Goal: Transaction & Acquisition: Purchase product/service

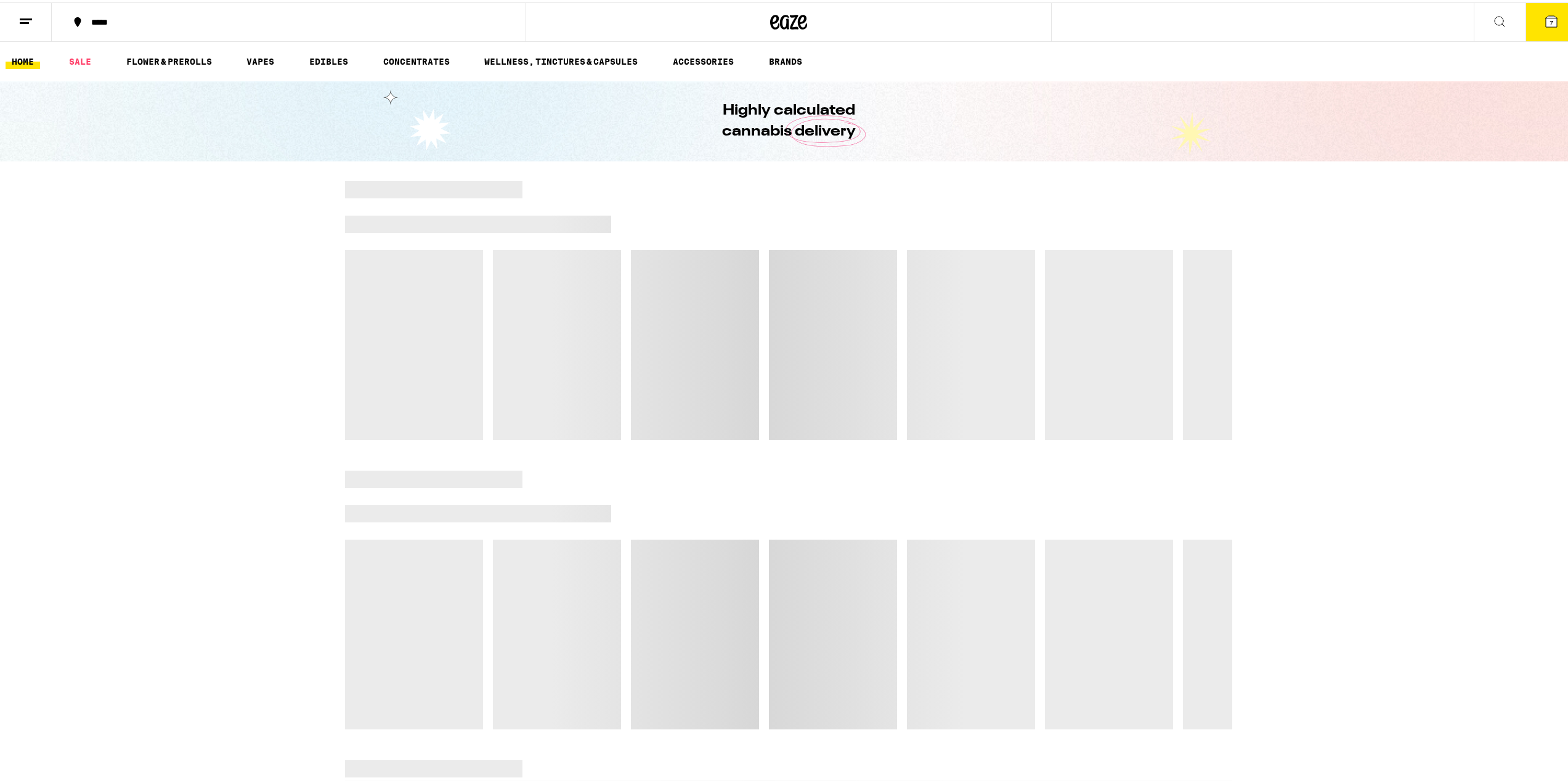
click at [1546, 22] on icon at bounding box center [1552, 19] width 11 height 11
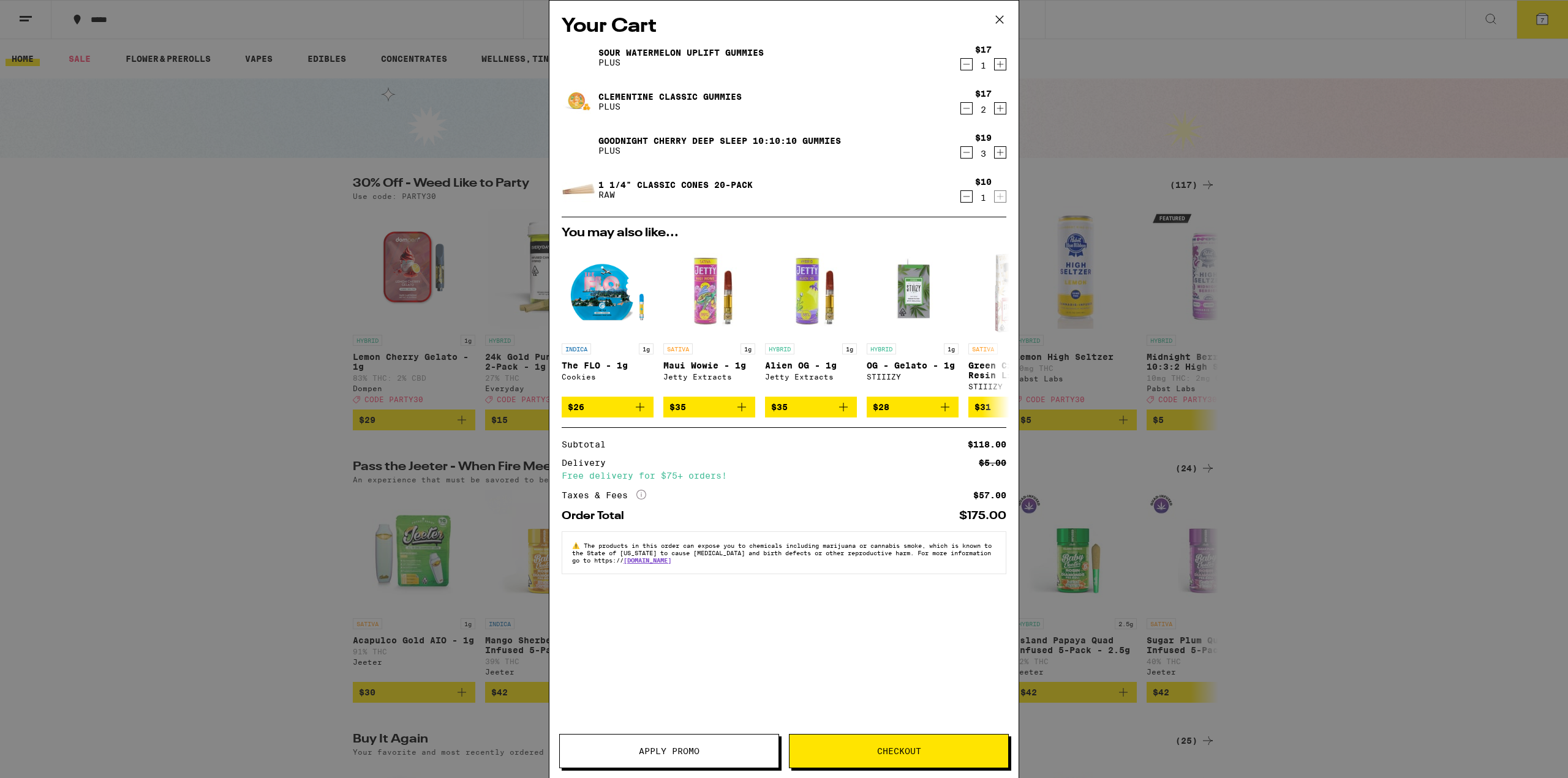
click at [691, 753] on span "Apply Promo" at bounding box center [669, 751] width 61 height 8
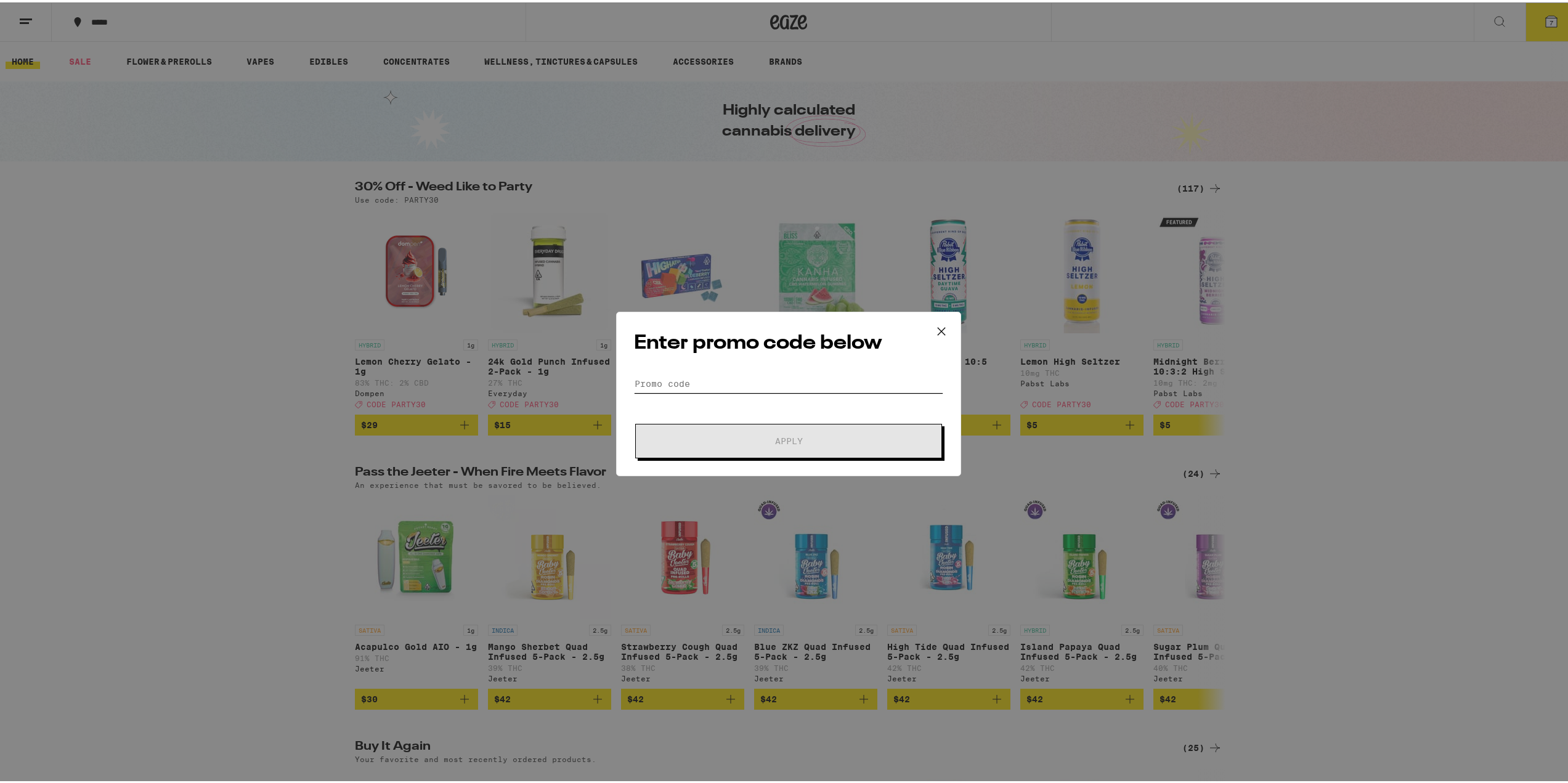
click at [737, 384] on input "Promo Code" at bounding box center [789, 382] width 309 height 18
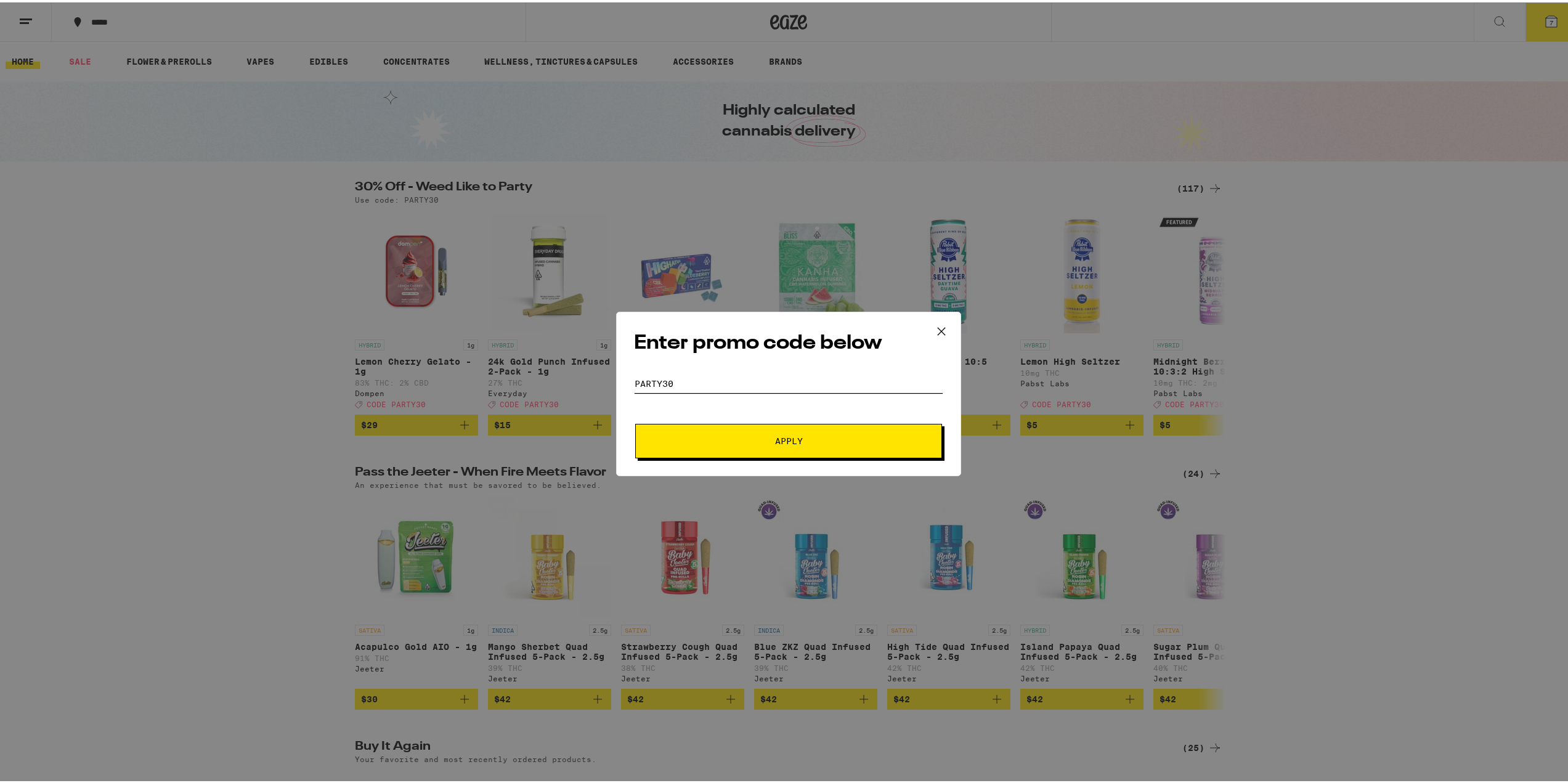
type input "PARTY30"
click at [635, 422] on button "Apply" at bounding box center [789, 439] width 307 height 34
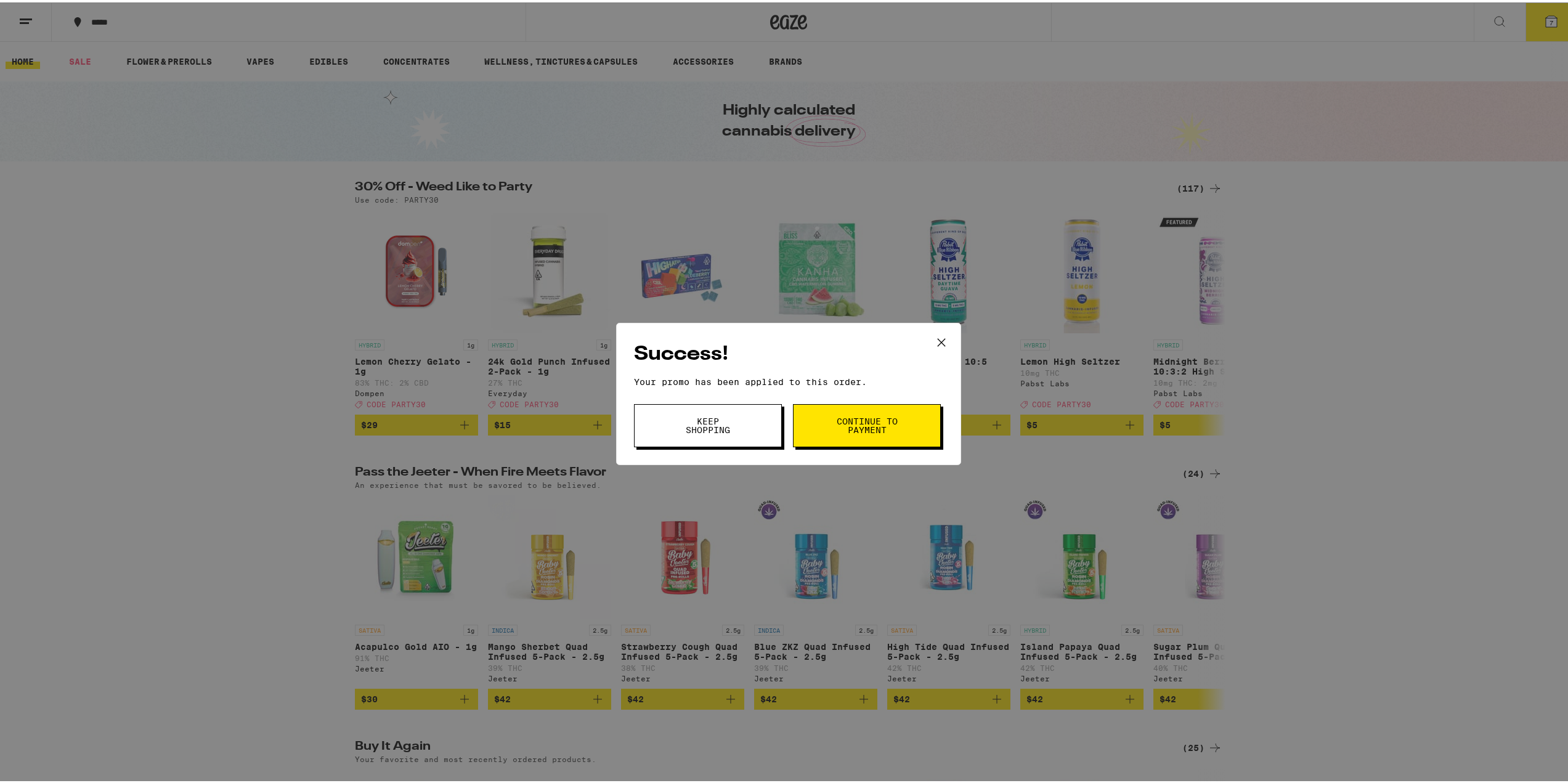
click at [753, 418] on button "Keep Shopping" at bounding box center [708, 423] width 148 height 43
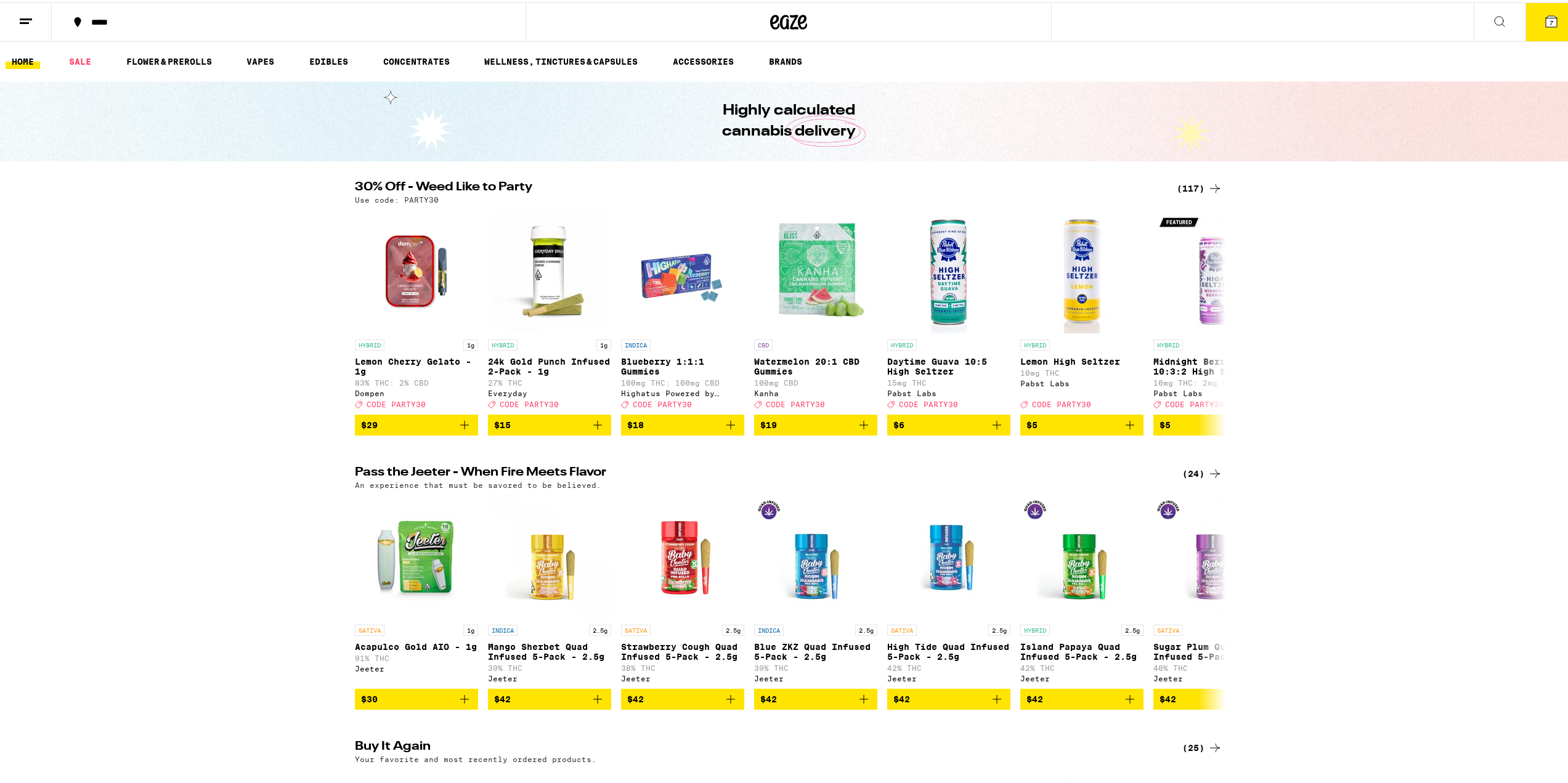
click at [1546, 22] on icon at bounding box center [1552, 19] width 11 height 11
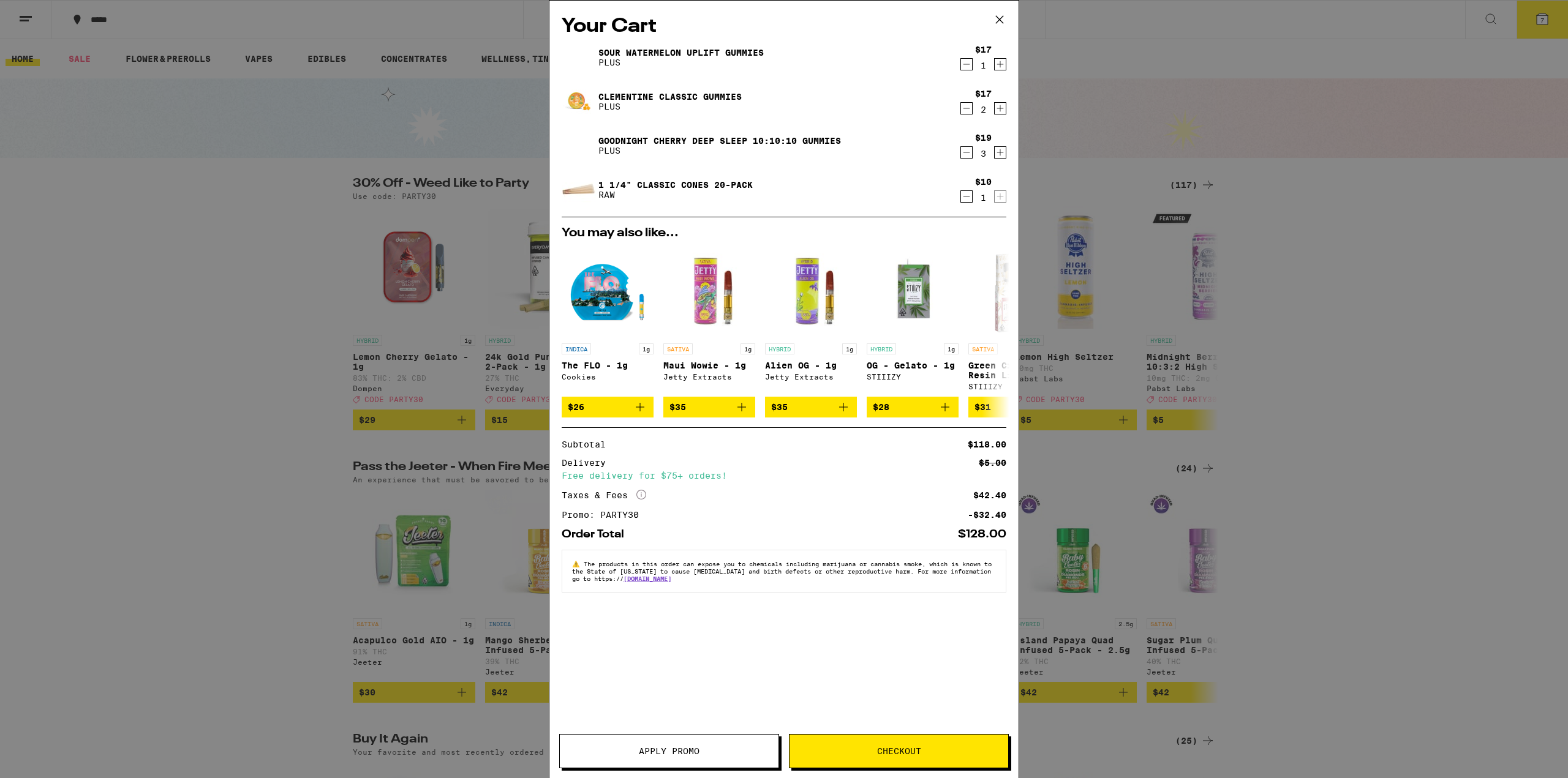
click at [1222, 38] on div "Your Cart Sour Watermelon UPLIFT Gummies PLUS $17 1 Clementine CLASSIC Gummies …" at bounding box center [784, 389] width 1568 height 778
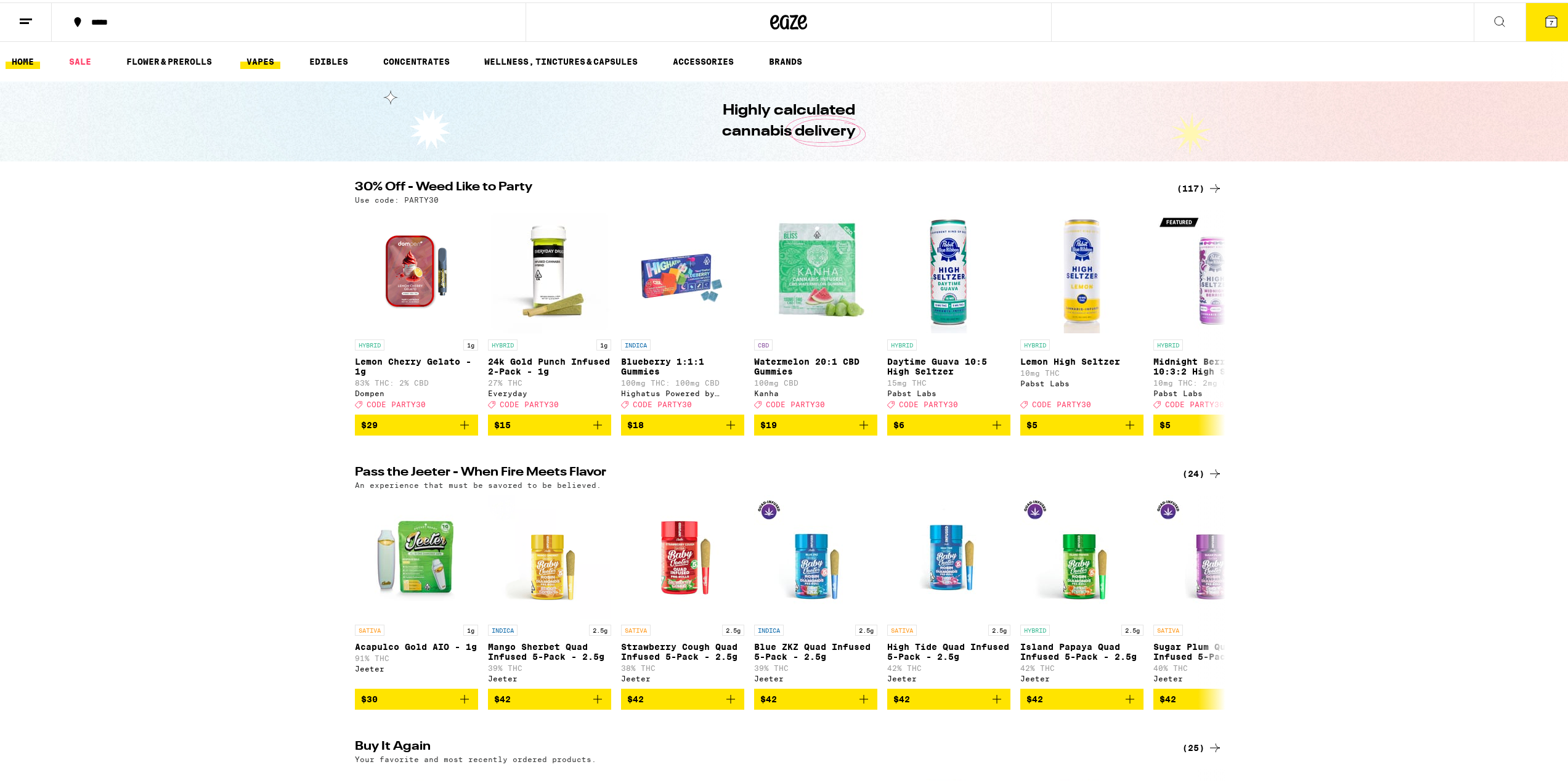
click at [280, 58] on link "VAPES" at bounding box center [260, 59] width 40 height 15
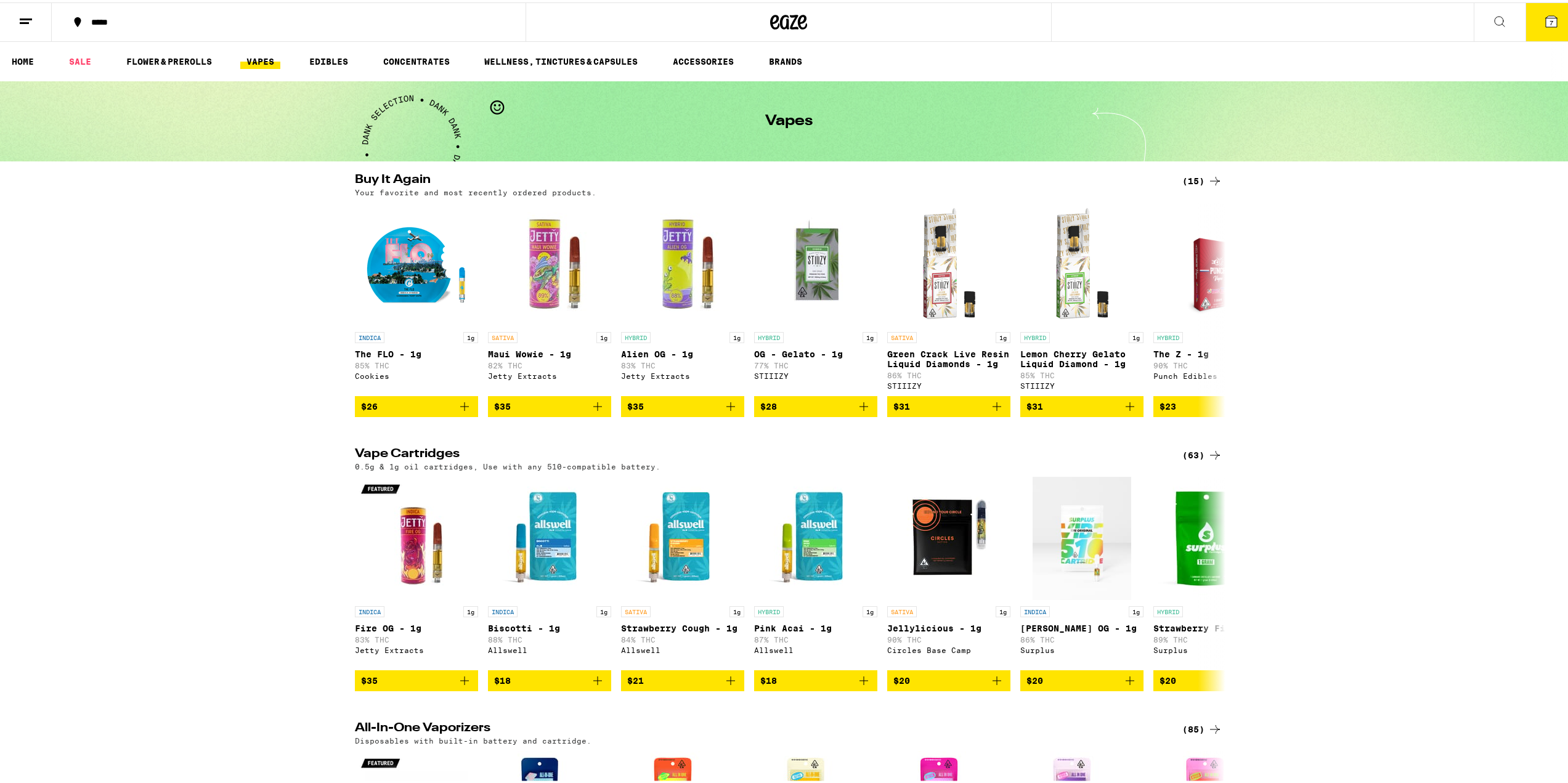
click at [242, 56] on link "VAPES" at bounding box center [260, 59] width 40 height 15
click at [1493, 20] on icon at bounding box center [1500, 19] width 15 height 15
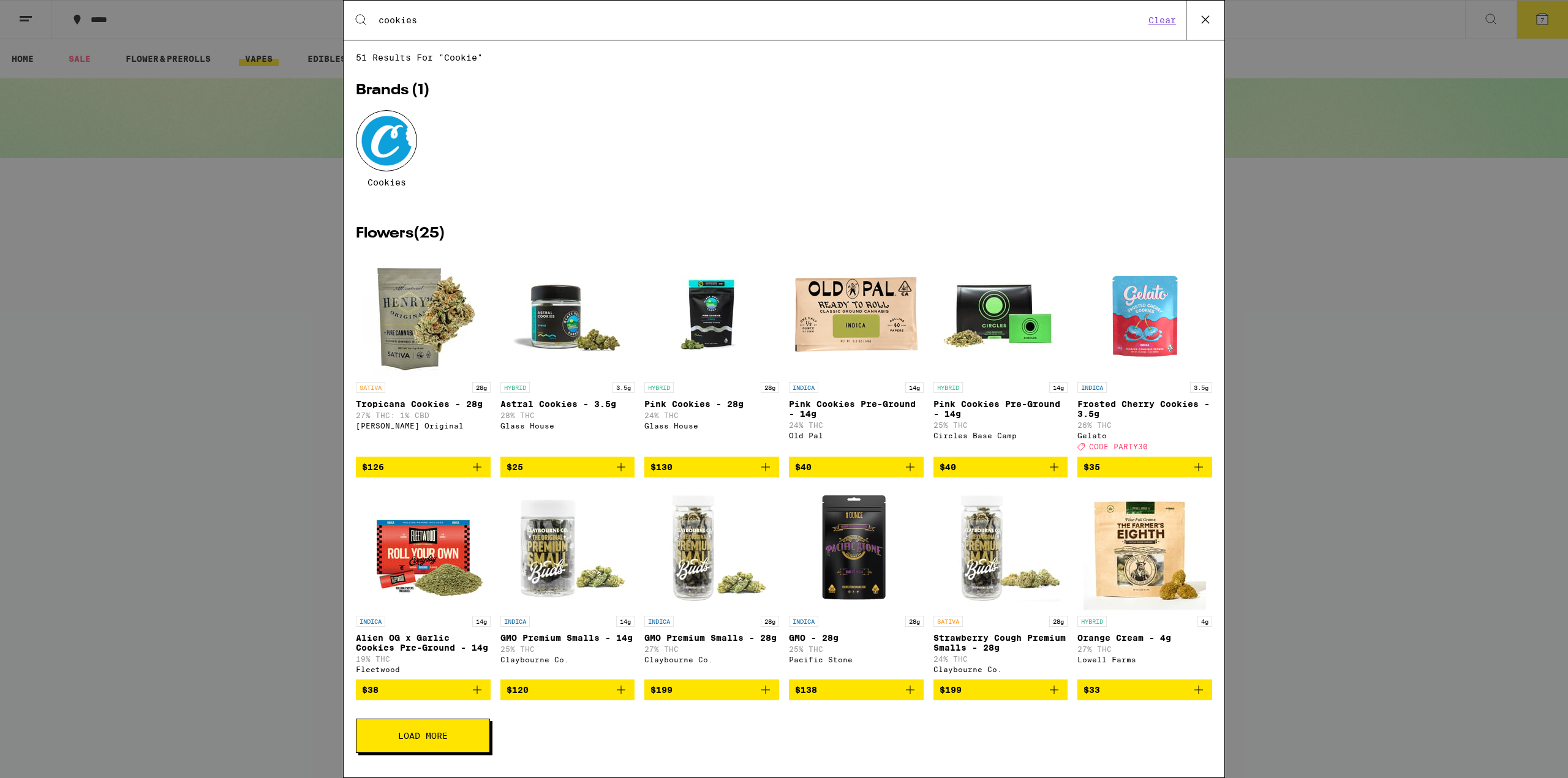
type input "cookies"
click at [358, 133] on div at bounding box center [386, 141] width 61 height 61
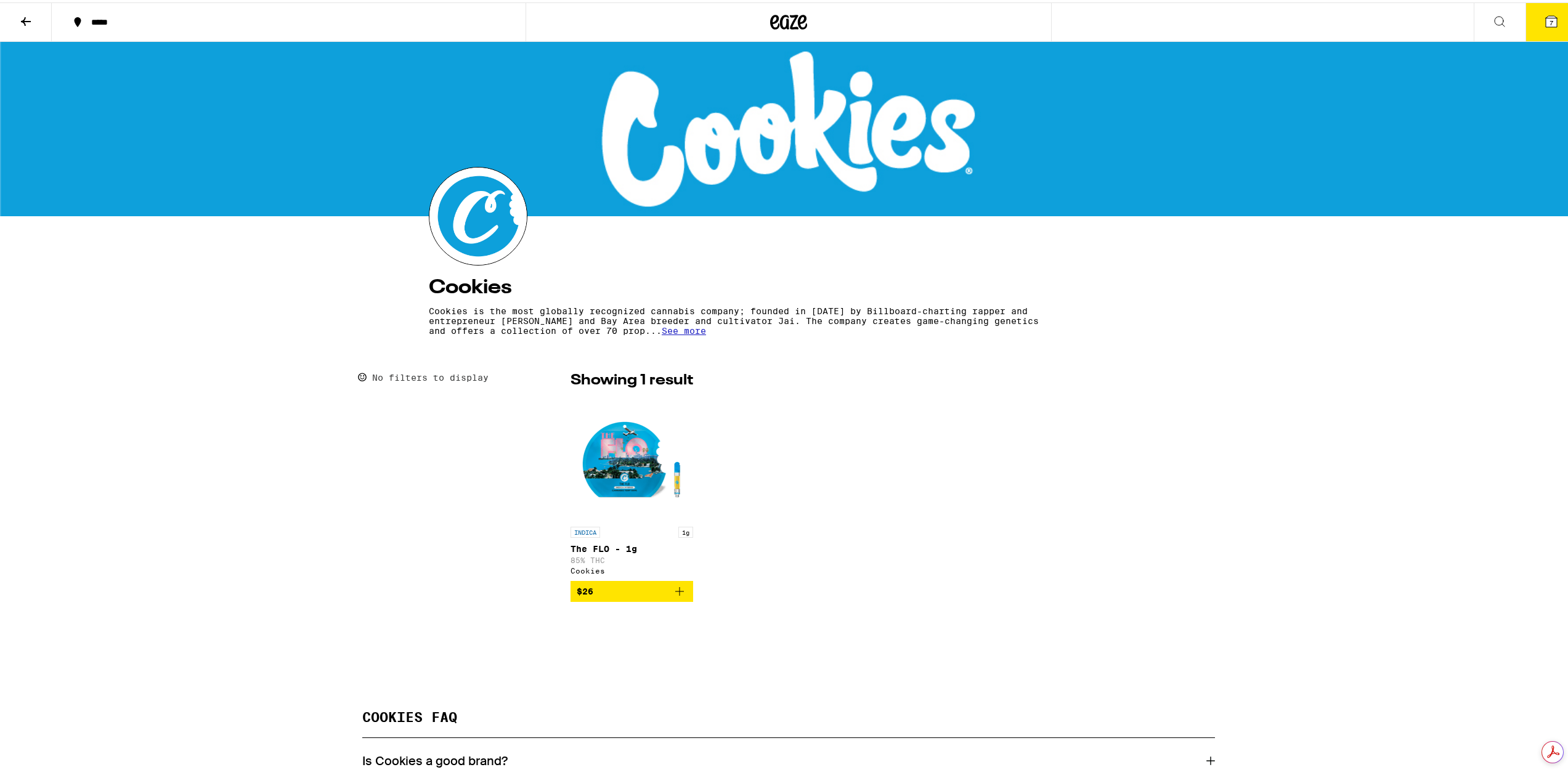
click at [675, 595] on icon "Add to bag" at bounding box center [680, 589] width 15 height 15
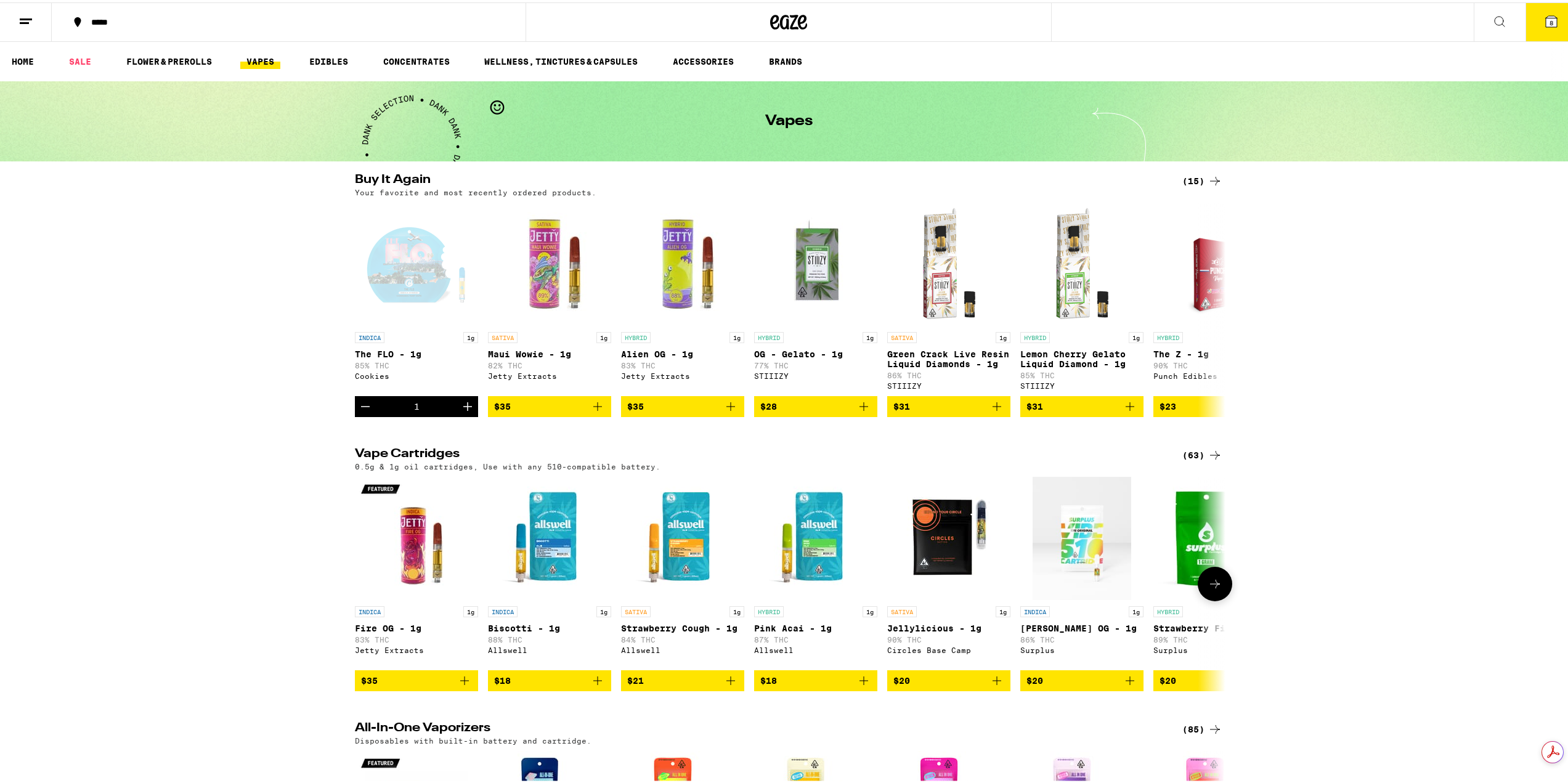
click at [728, 683] on icon "Add to bag" at bounding box center [731, 678] width 8 height 8
click at [864, 686] on icon "Add to bag" at bounding box center [864, 678] width 15 height 15
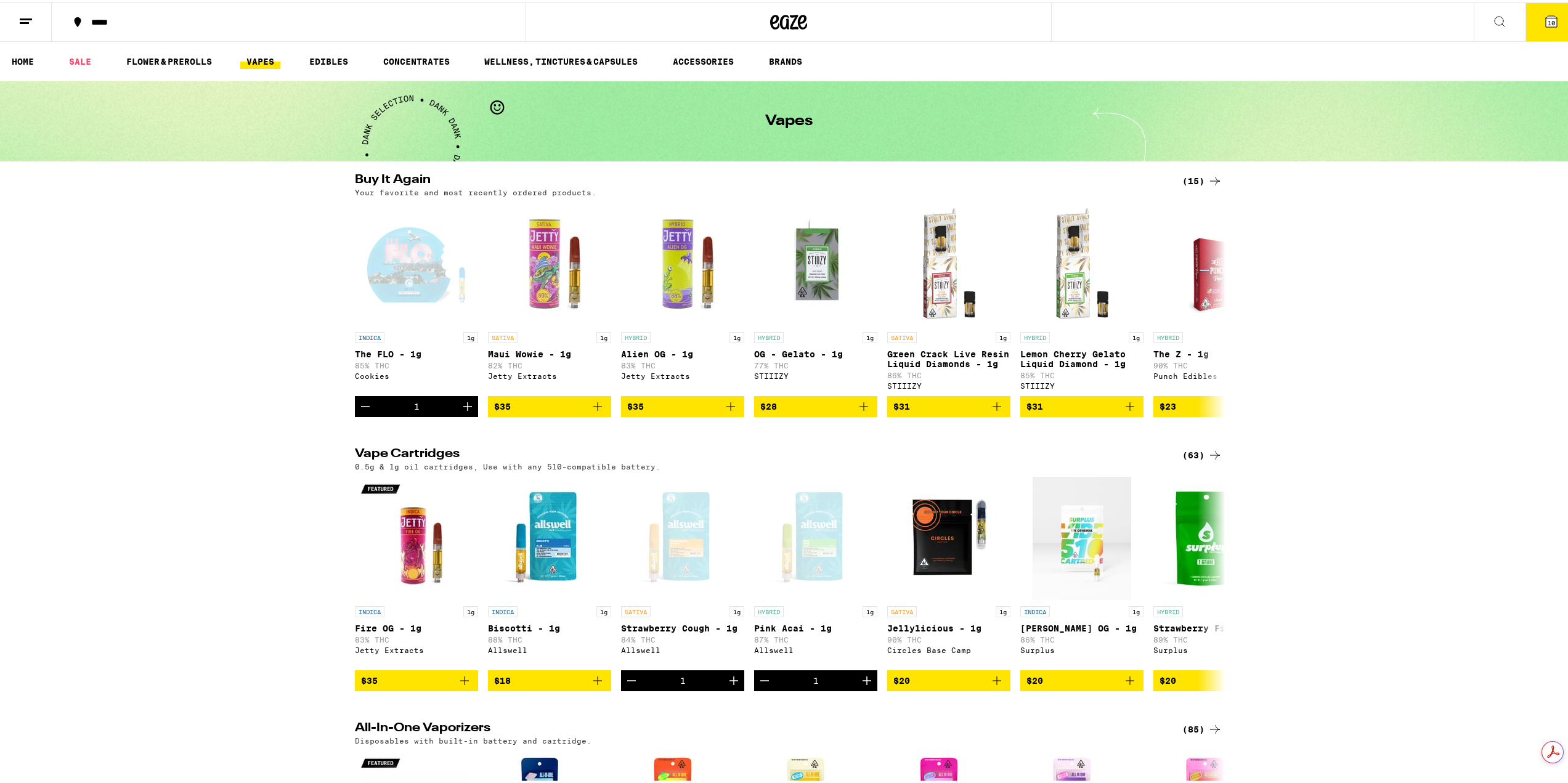
click at [1550, 16] on button "10" at bounding box center [1552, 20] width 52 height 38
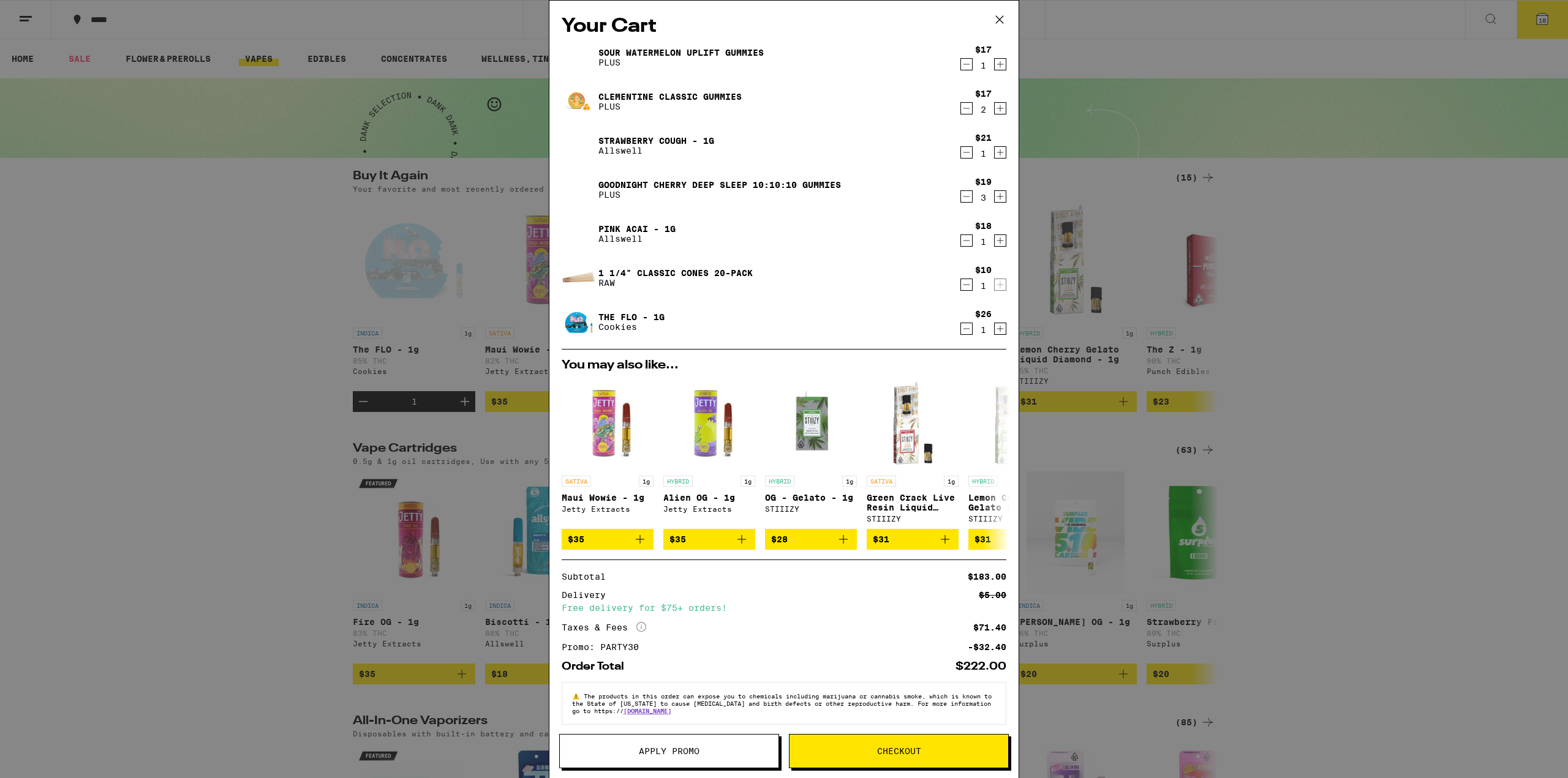
click at [963, 285] on icon "Decrement" at bounding box center [967, 285] width 7 height 0
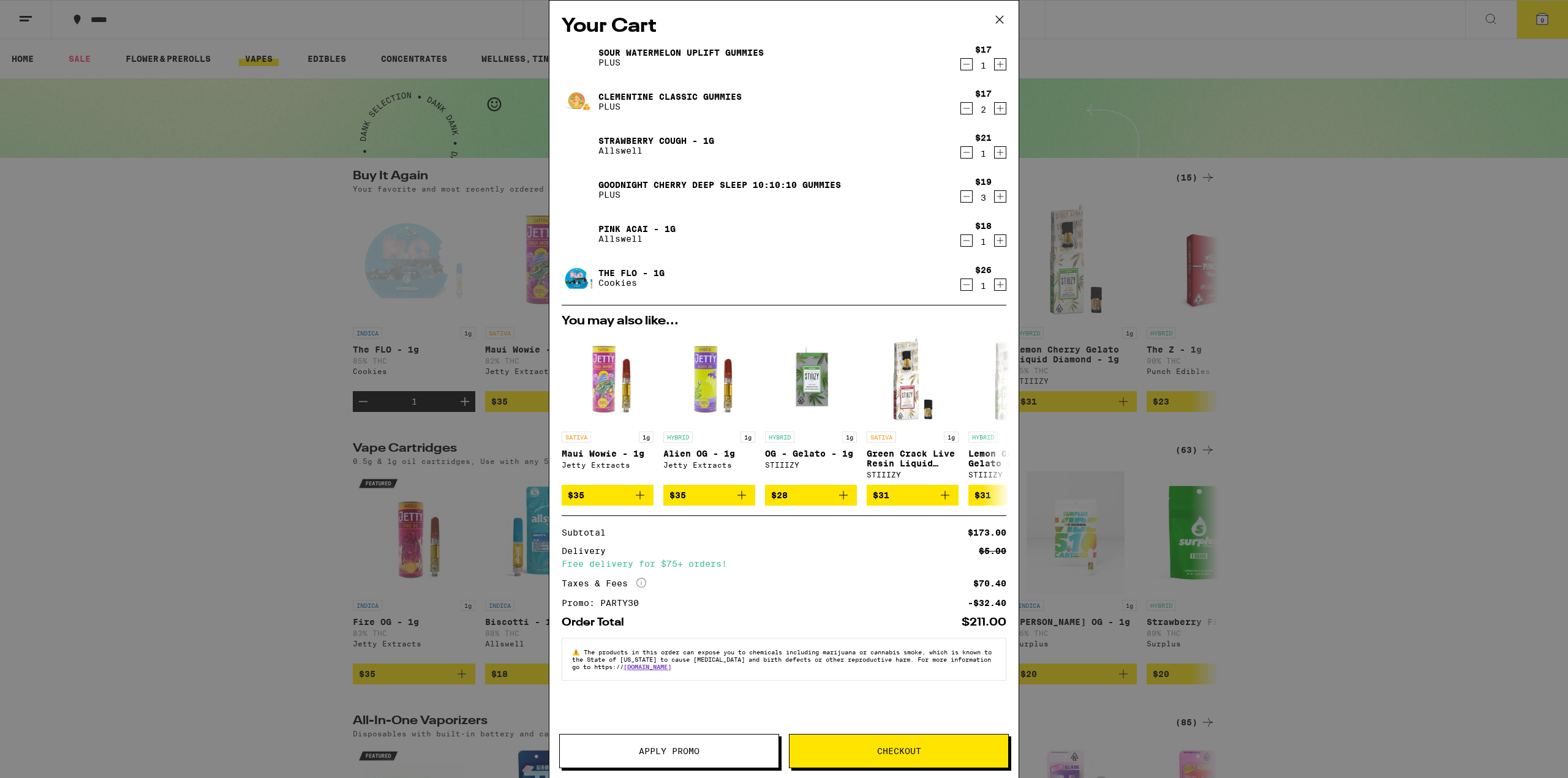
click at [863, 747] on span "Checkout" at bounding box center [898, 751] width 219 height 8
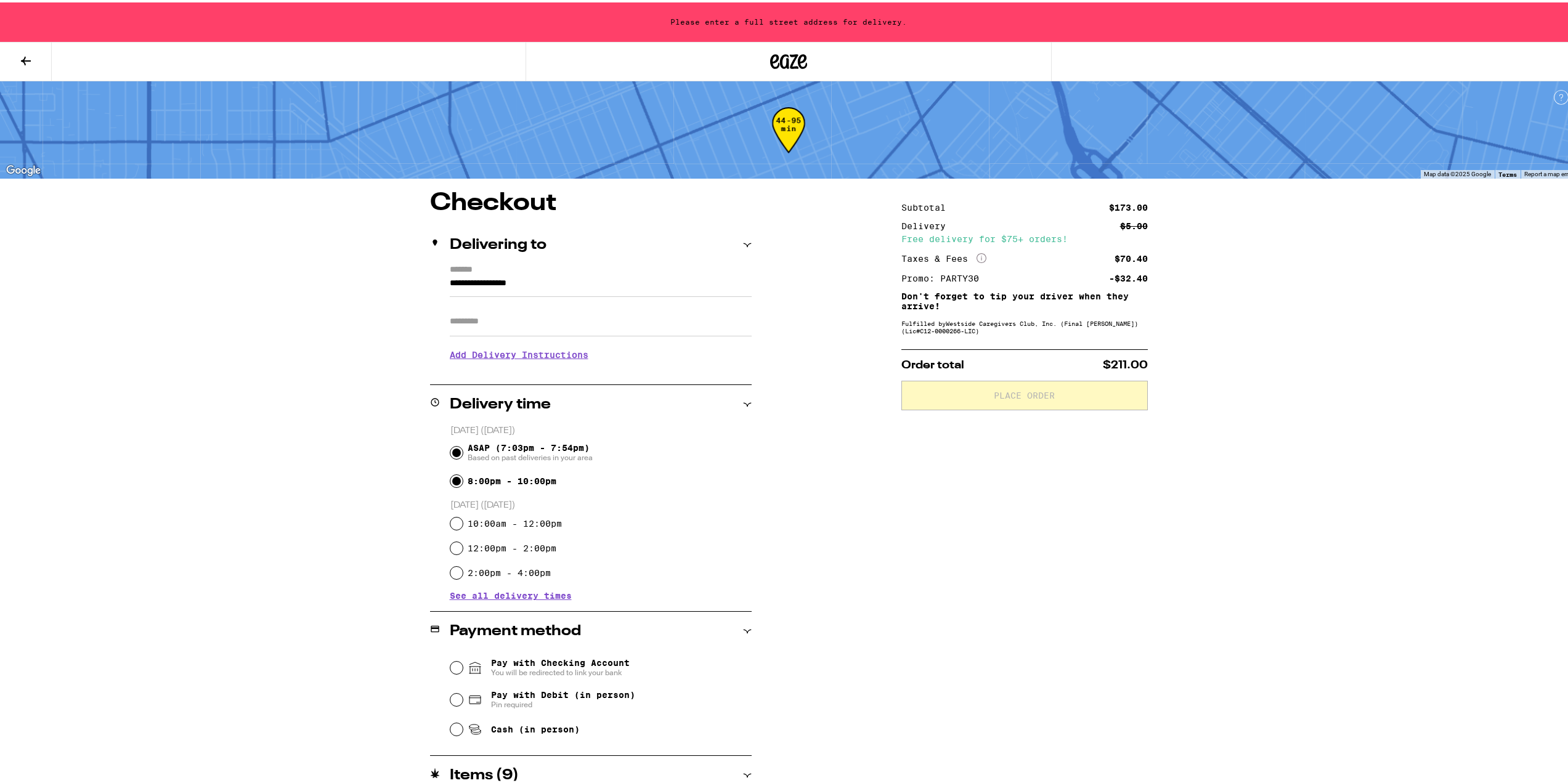
click at [451, 483] on input "8:00pm - 10:00pm" at bounding box center [457, 479] width 13 height 13
radio input "true"
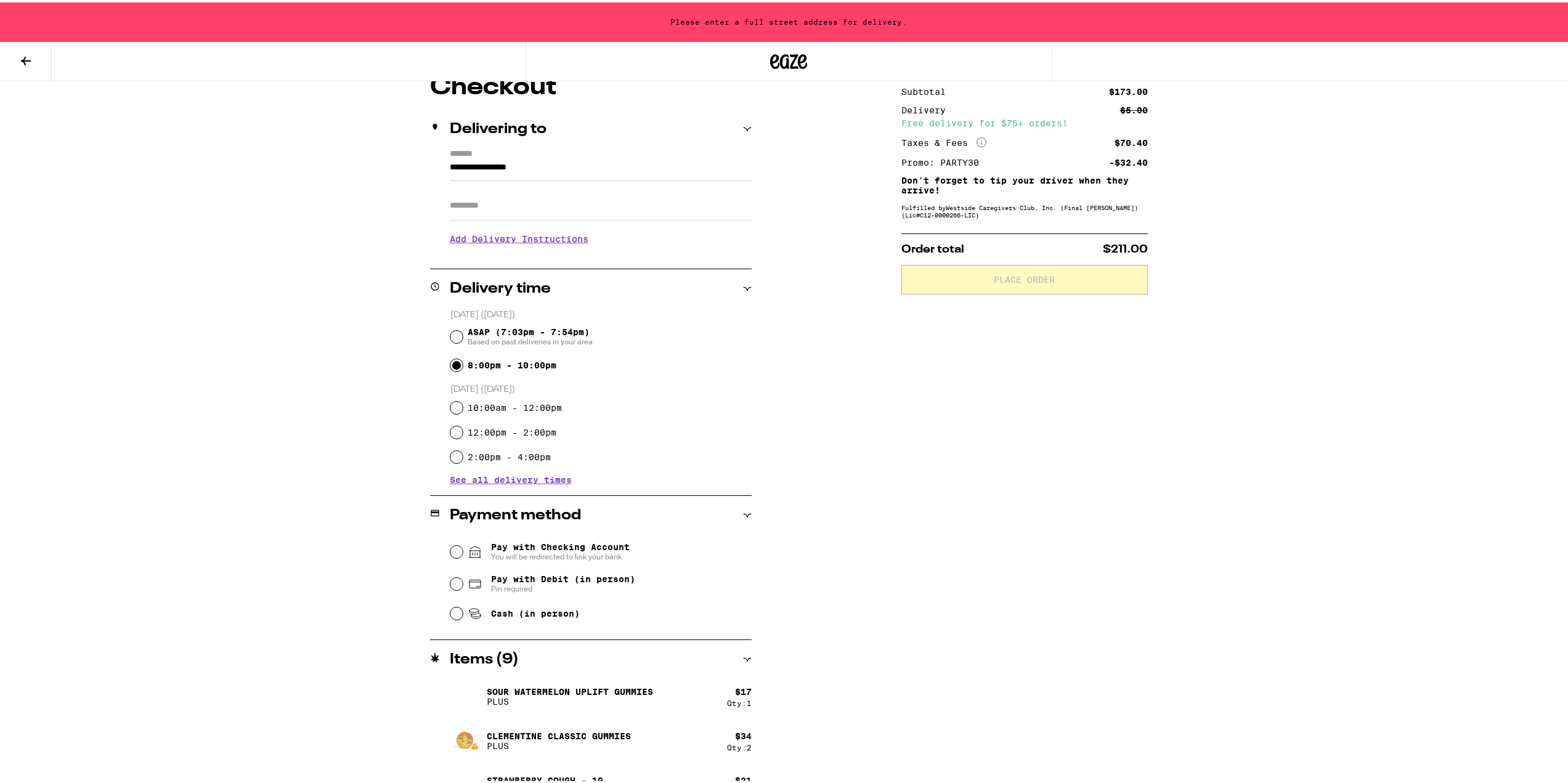
scroll to position [123, 0]
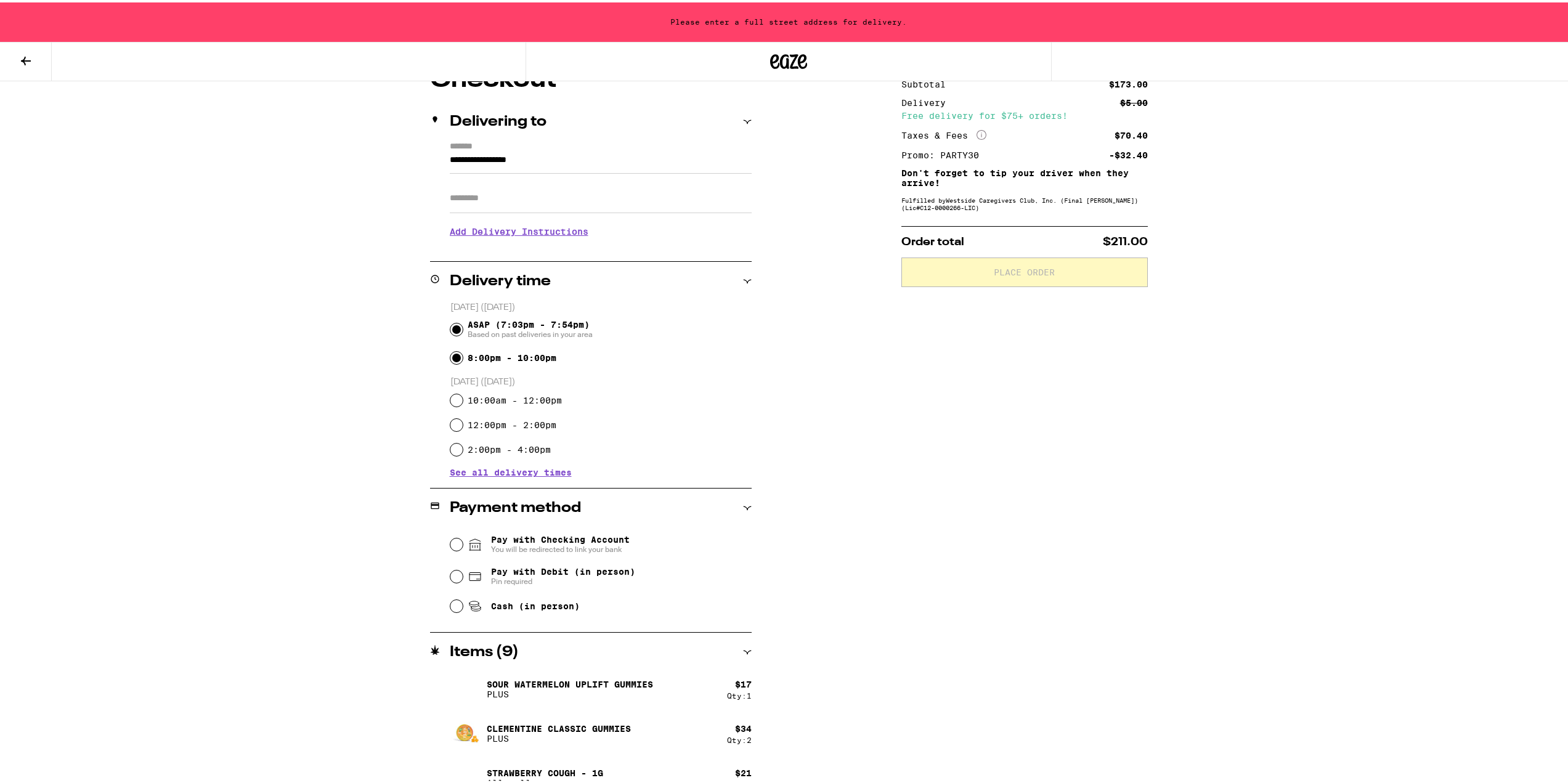
click at [451, 328] on input "ASAP (7:03pm - 7:54pm) Based on past deliveries in your area" at bounding box center [457, 328] width 13 height 13
radio input "true"
click at [453, 576] on input "Pay with Debit (in person) Pin required" at bounding box center [457, 574] width 13 height 13
radio input "true"
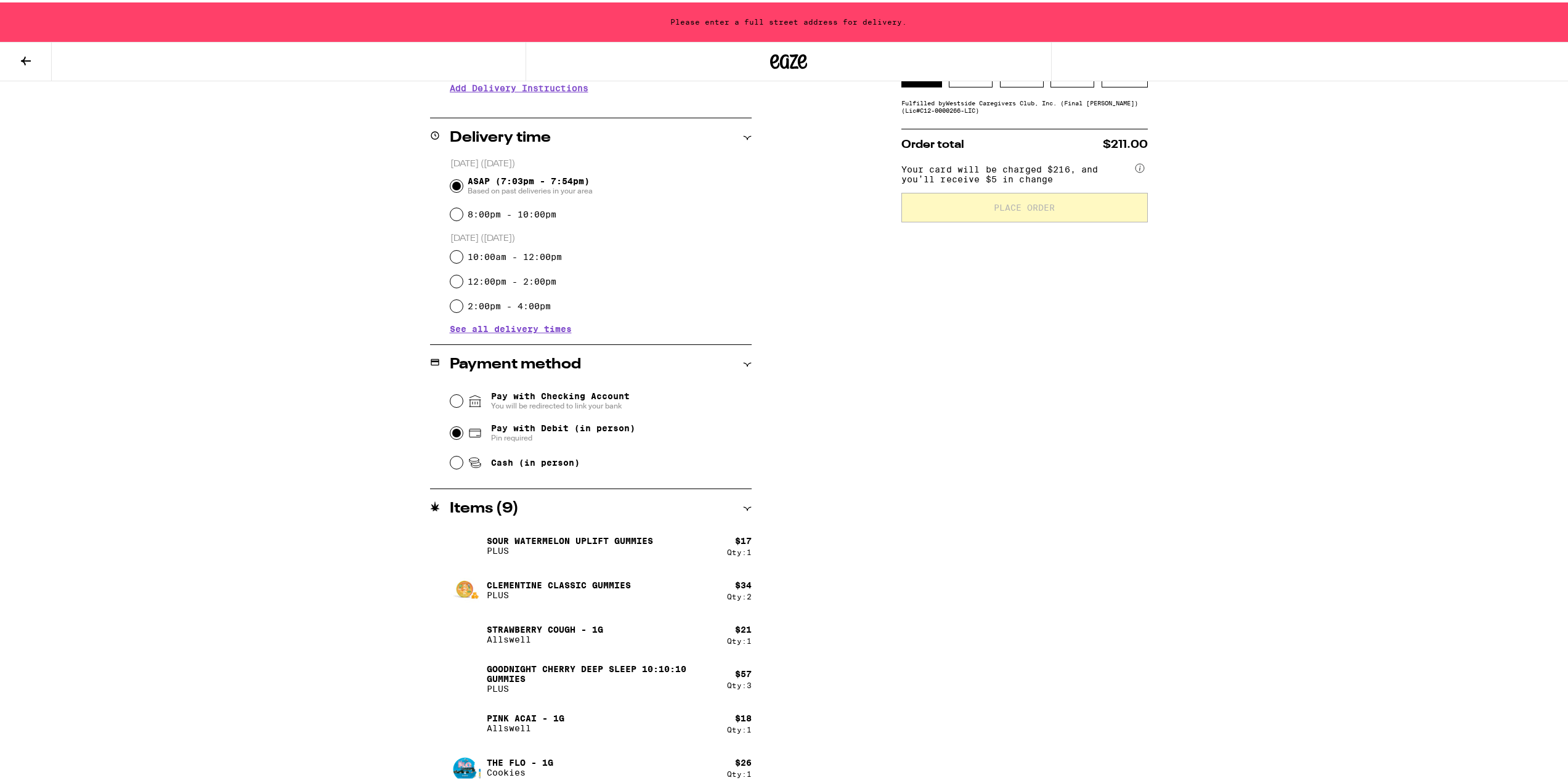
scroll to position [277, 0]
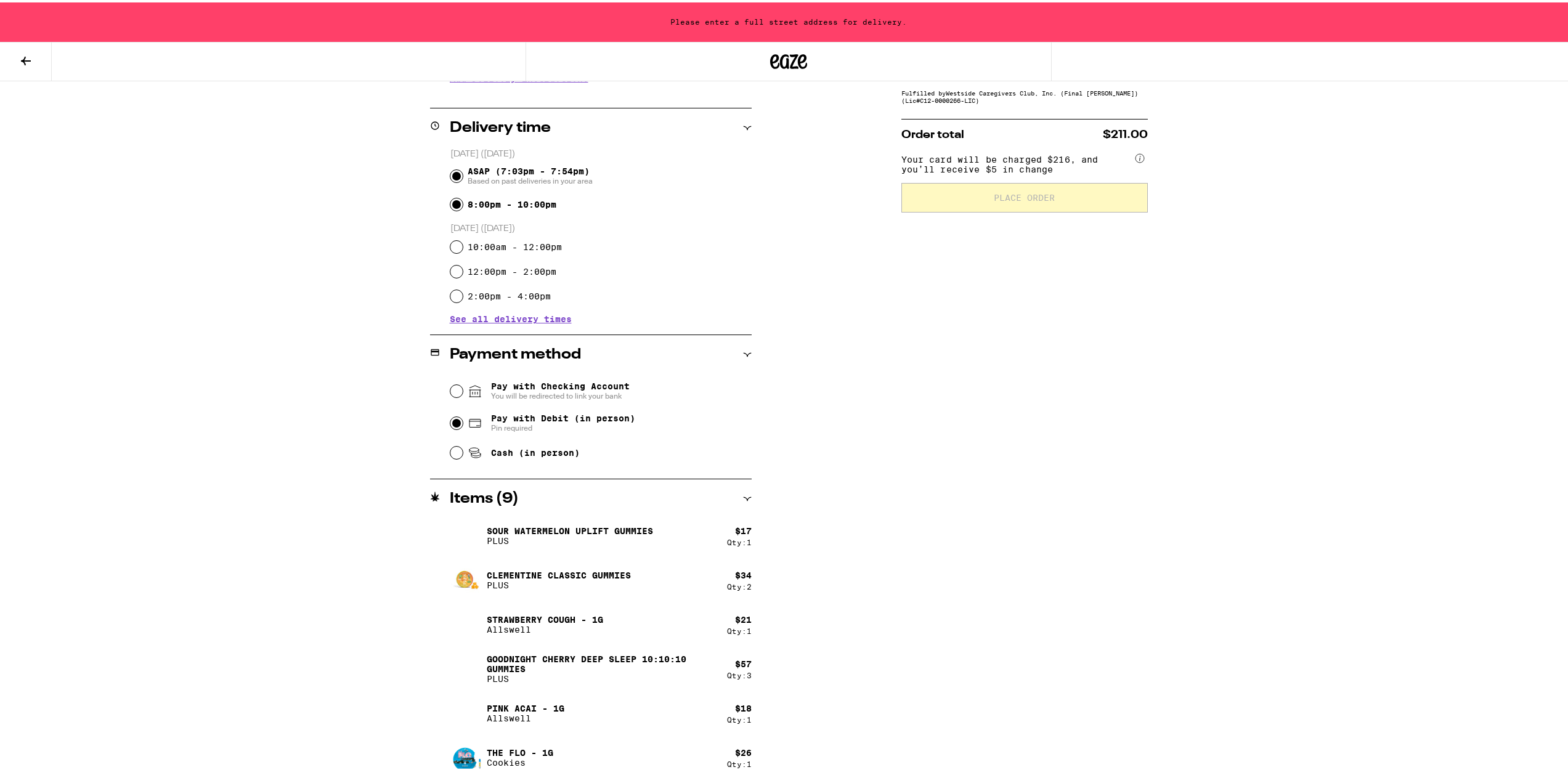
click at [451, 205] on input "8:00pm - 10:00pm" at bounding box center [457, 202] width 13 height 13
radio input "true"
click at [452, 172] on input "ASAP (7:03pm - 7:54pm) Based on past deliveries in your area" at bounding box center [457, 174] width 13 height 13
radio input "true"
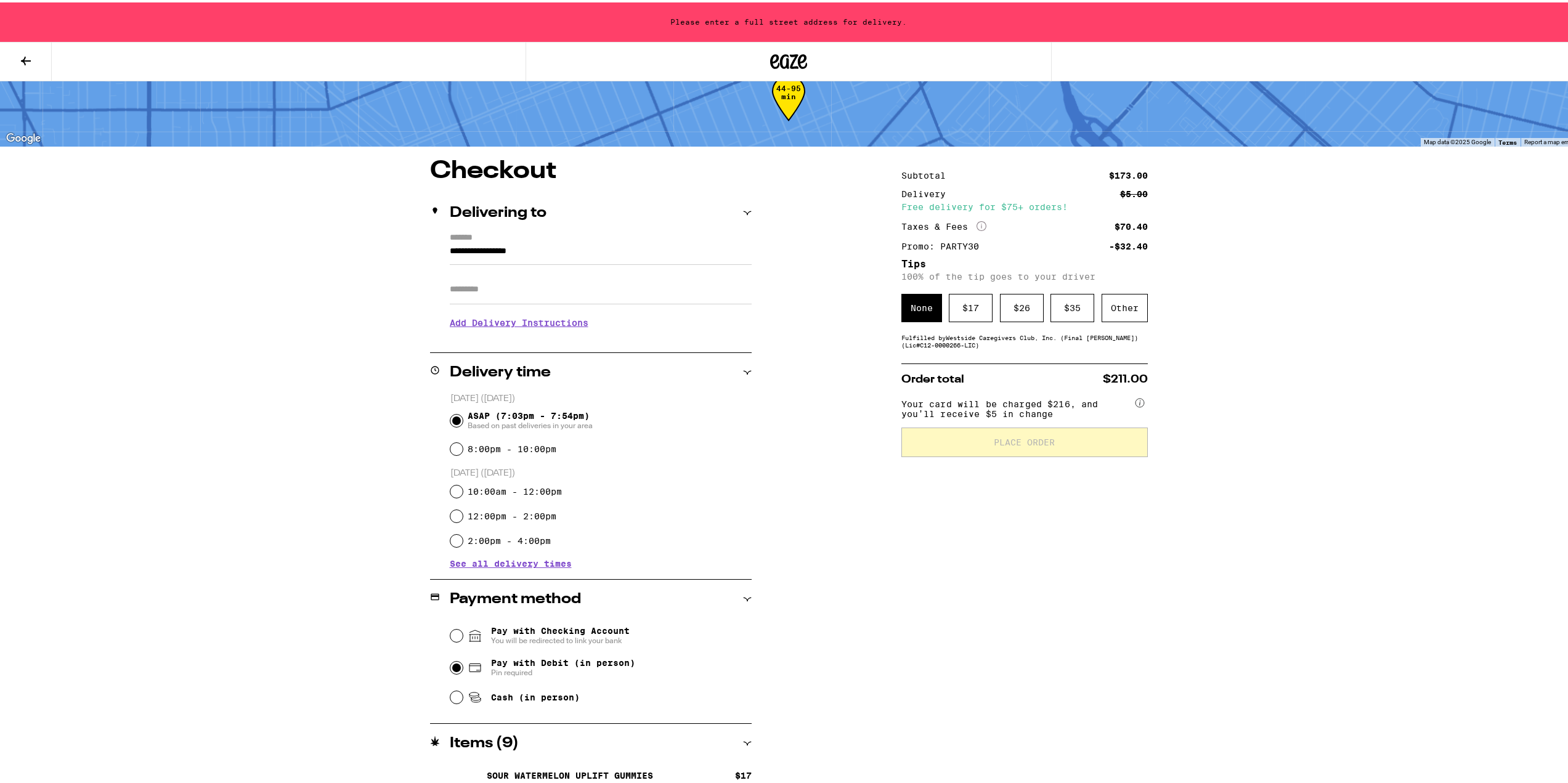
scroll to position [30, 0]
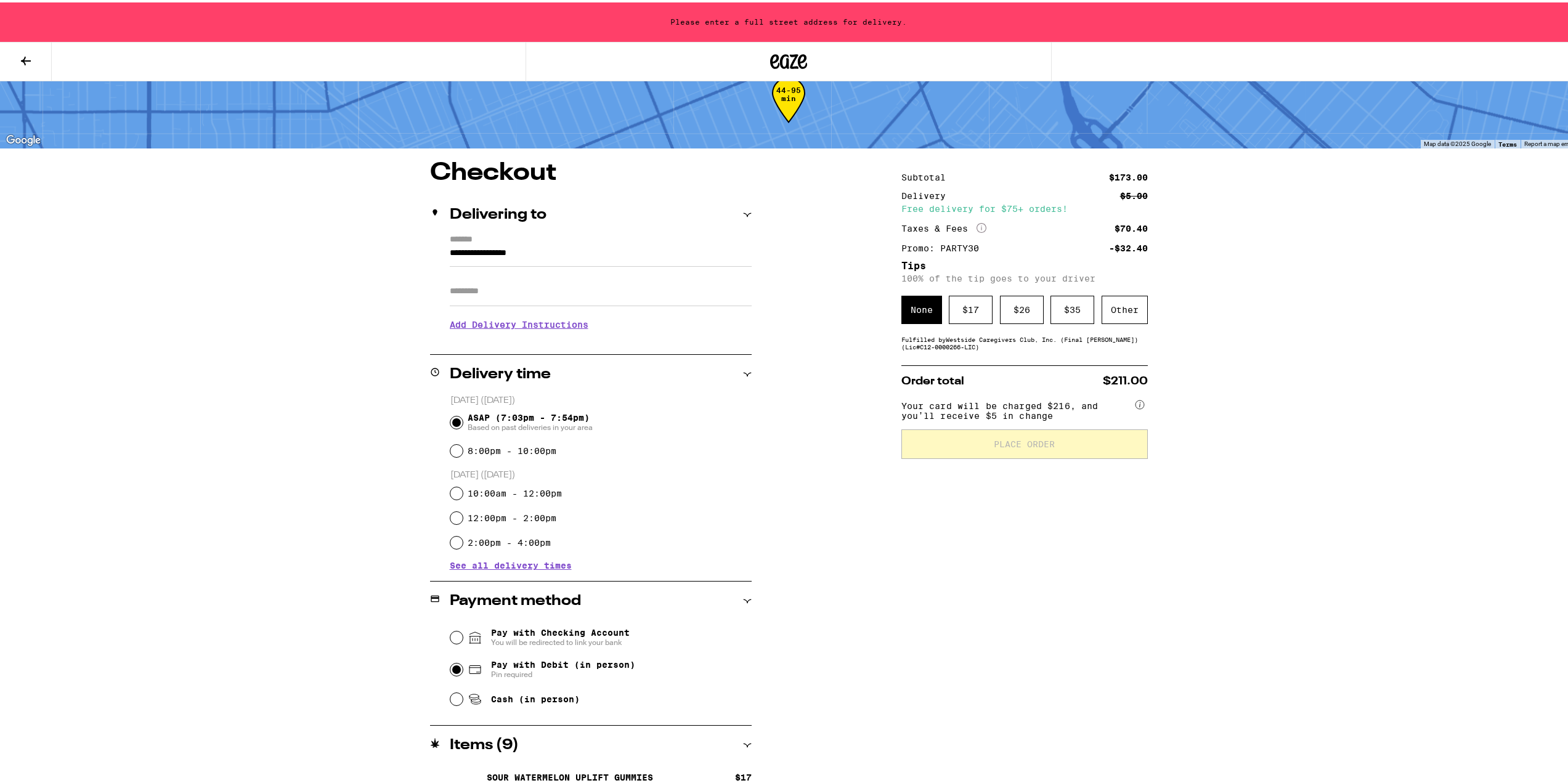
drag, startPoint x: 592, startPoint y: 247, endPoint x: 183, endPoint y: 226, distance: 409.5
click at [188, 228] on div "**********" at bounding box center [789, 500] width 1578 height 1060
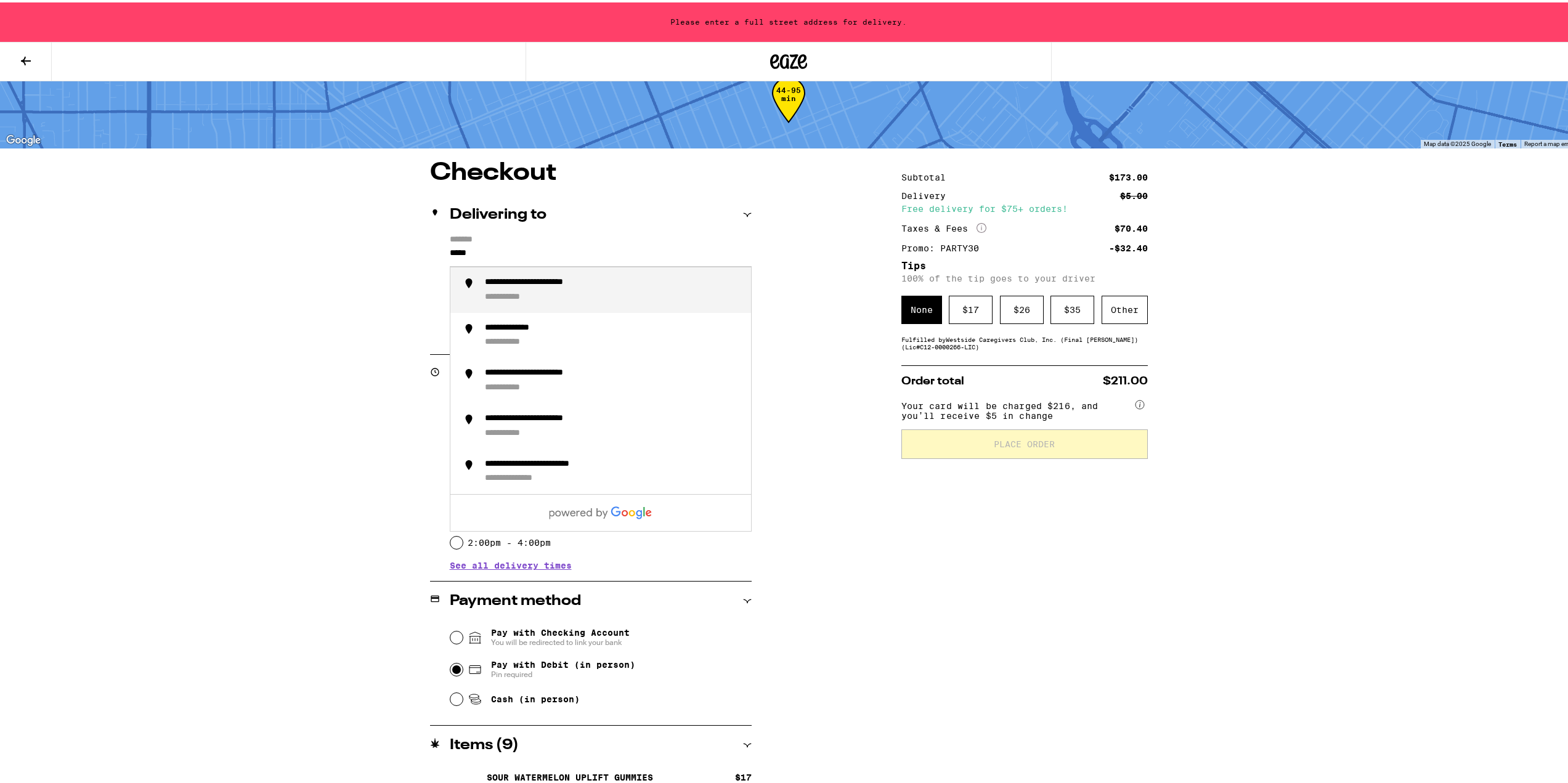
click at [616, 272] on li "**********" at bounding box center [601, 287] width 301 height 46
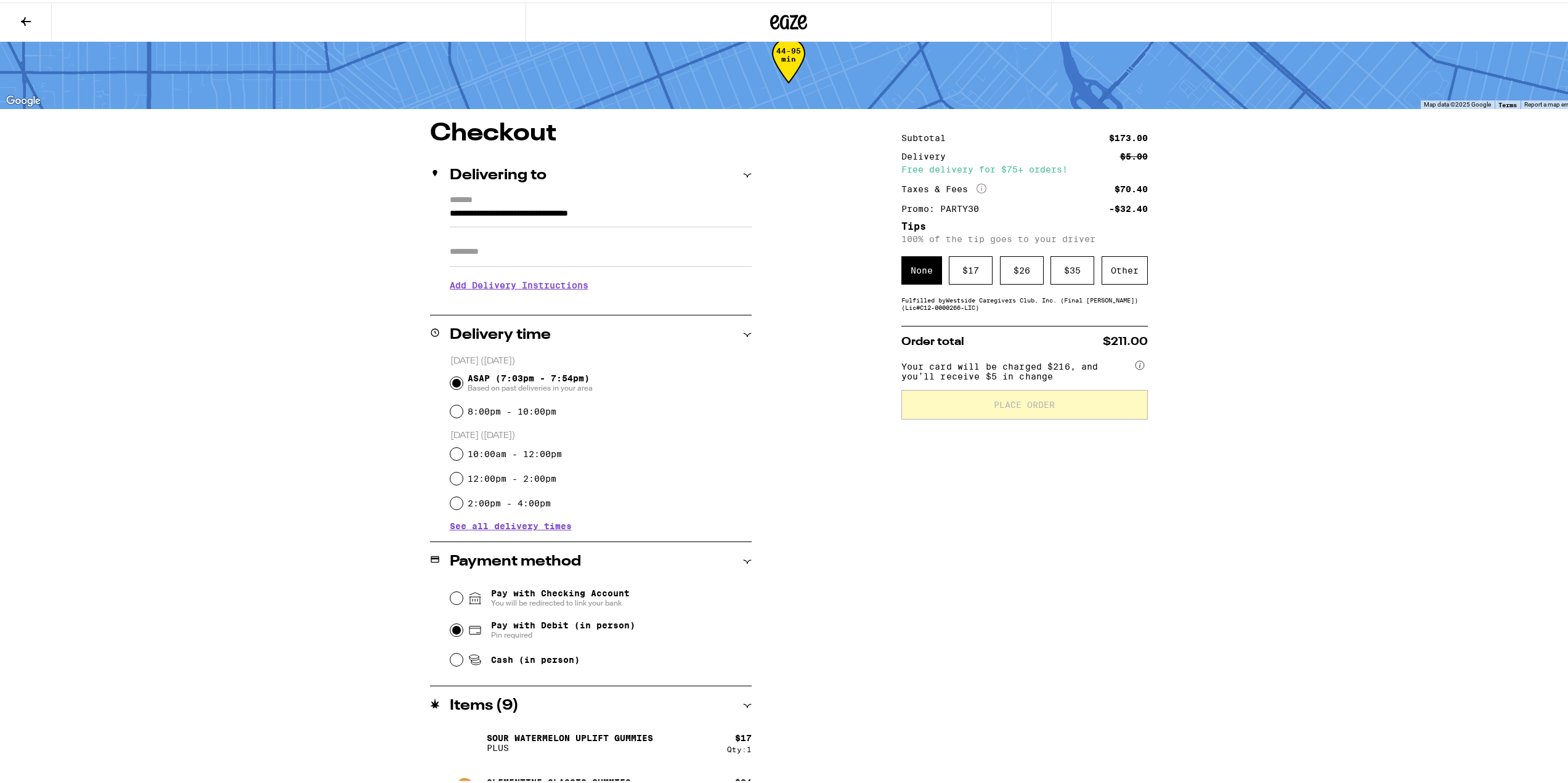
type input "**********"
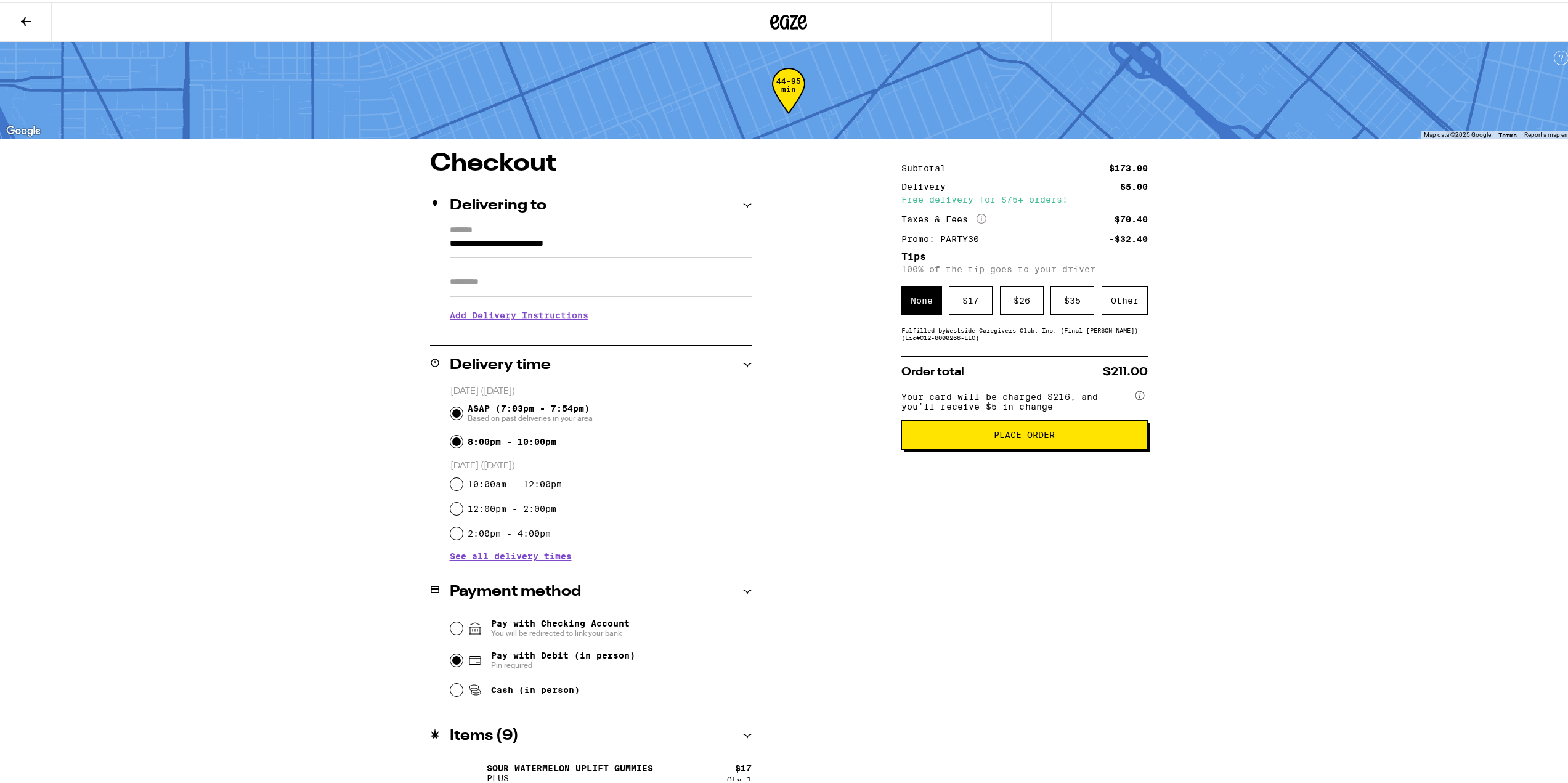
click at [451, 442] on input "8:00pm - 10:00pm" at bounding box center [457, 439] width 13 height 13
radio input "true"
click at [1002, 437] on span "Place Order" at bounding box center [1024, 432] width 61 height 8
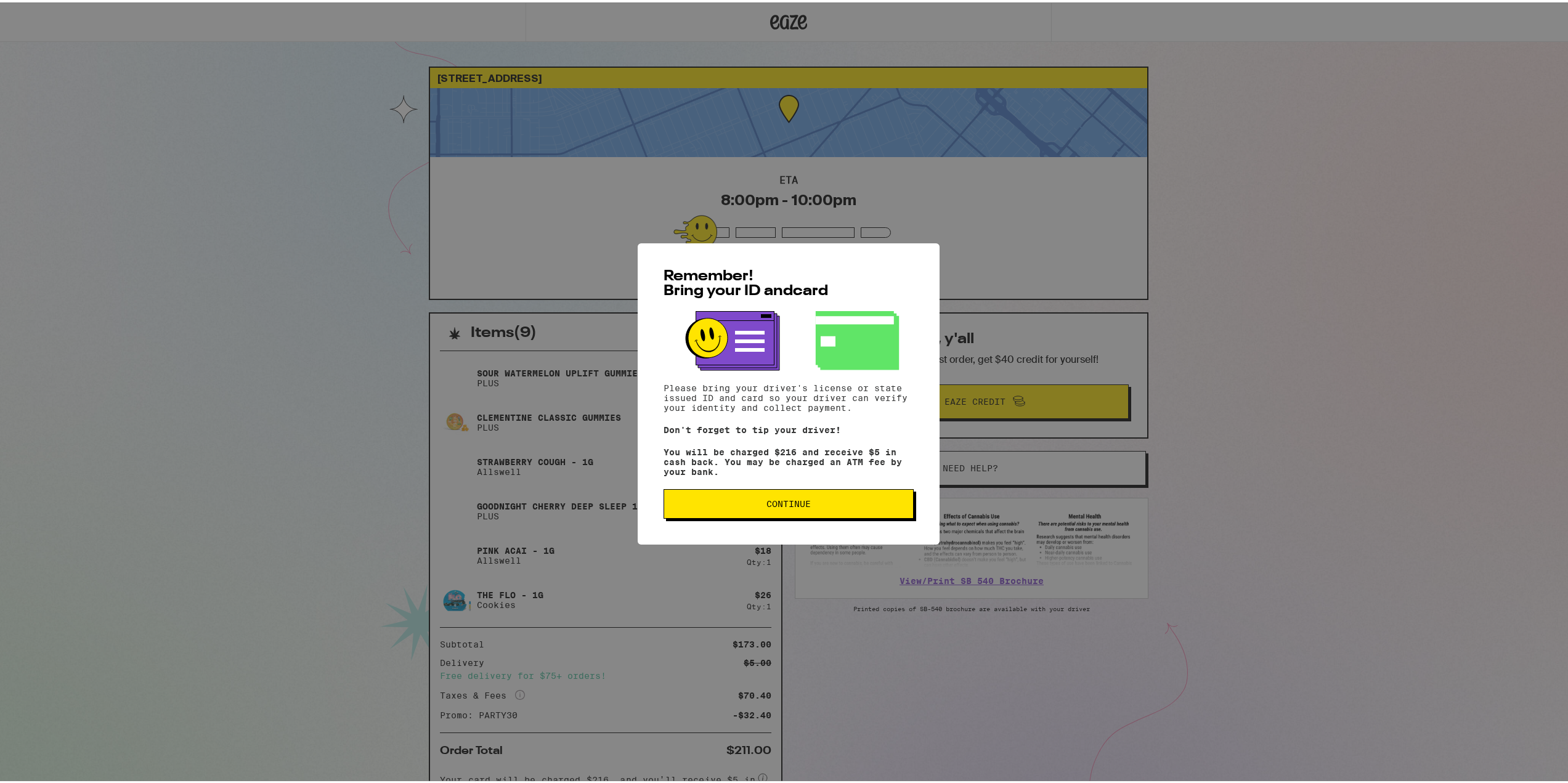
drag, startPoint x: 833, startPoint y: 503, endPoint x: 844, endPoint y: 503, distance: 11.0
click at [833, 503] on span "Continue" at bounding box center [789, 502] width 229 height 8
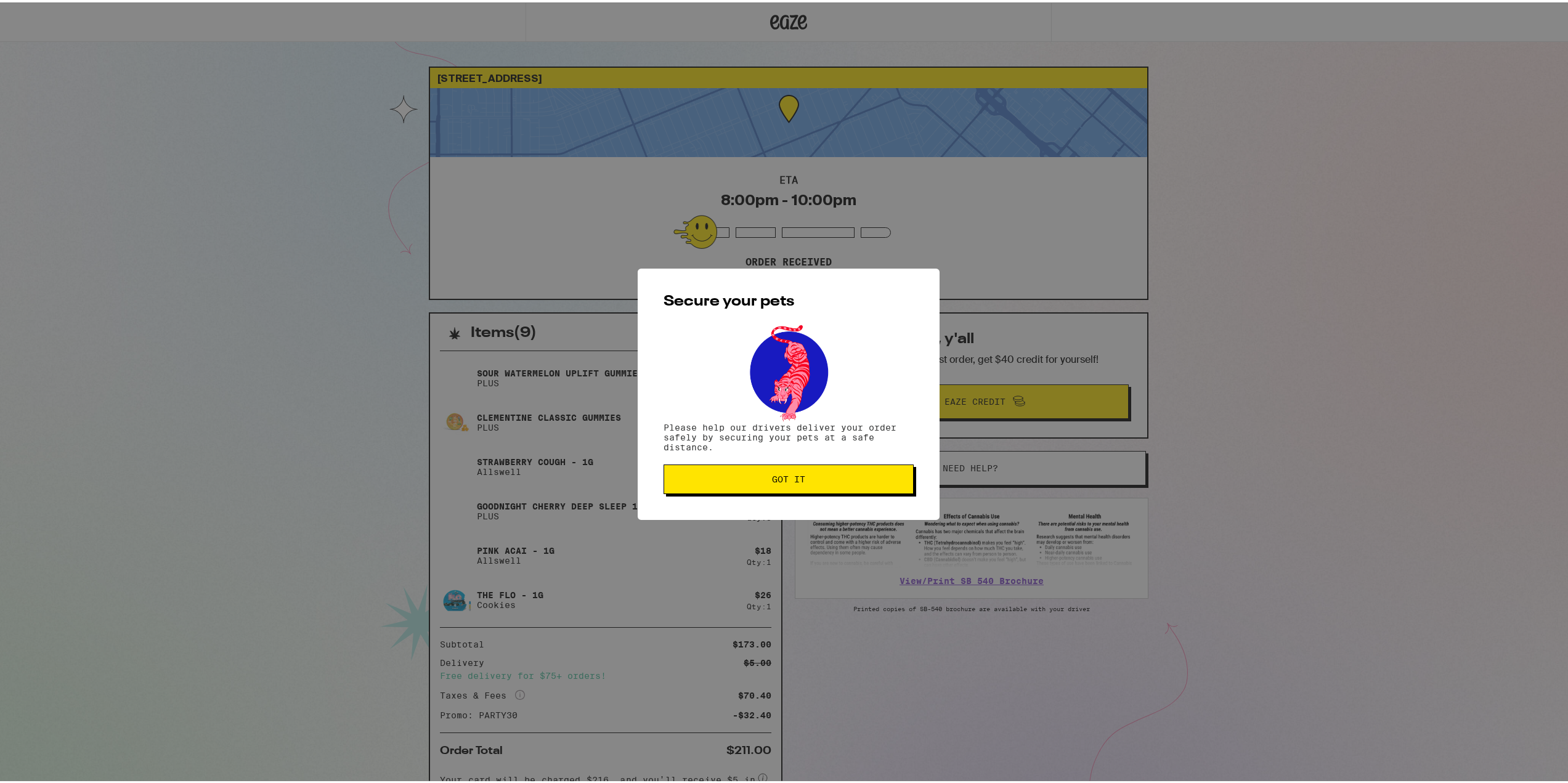
drag, startPoint x: 780, startPoint y: 488, endPoint x: 790, endPoint y: 488, distance: 10.0
click at [781, 488] on button "Got it" at bounding box center [789, 477] width 250 height 30
